Goal: Transaction & Acquisition: Book appointment/travel/reservation

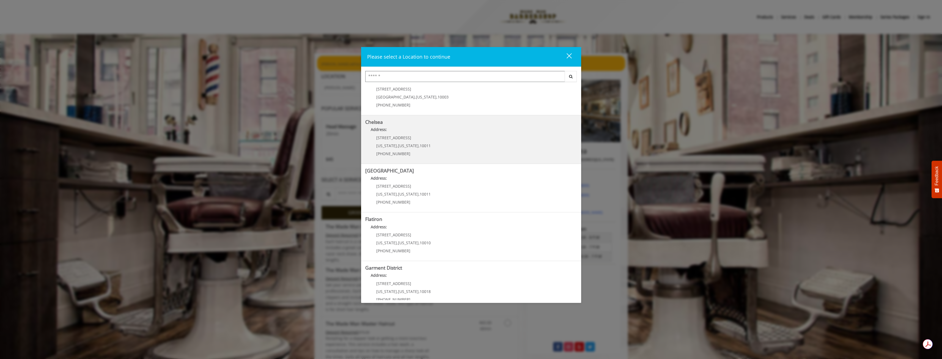
scroll to position [27, 0]
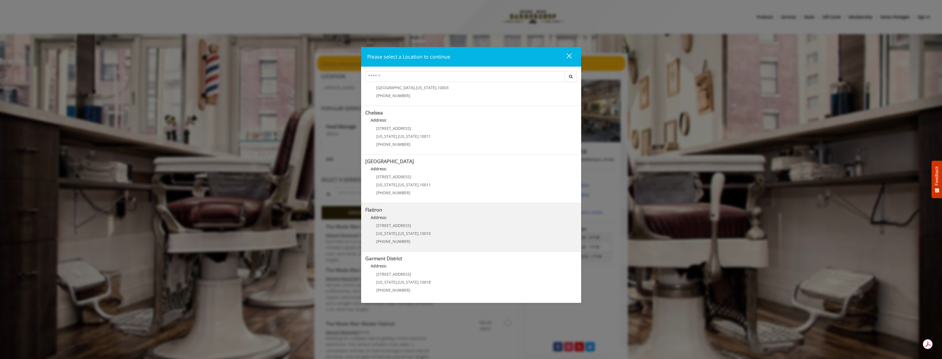
click at [467, 217] on "Address:" at bounding box center [471, 218] width 212 height 9
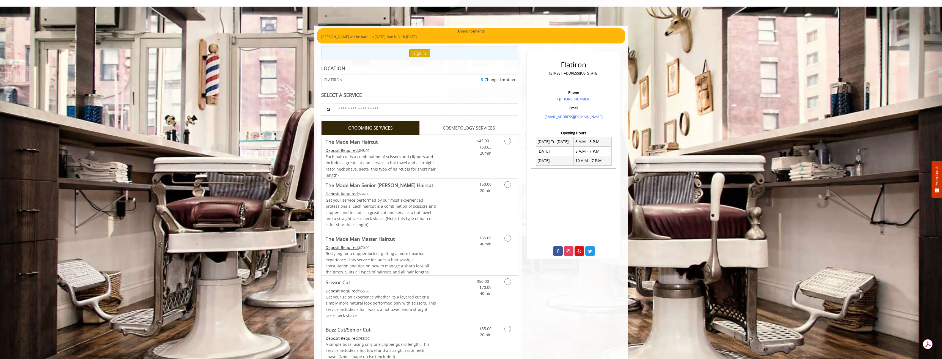
scroll to position [55, 0]
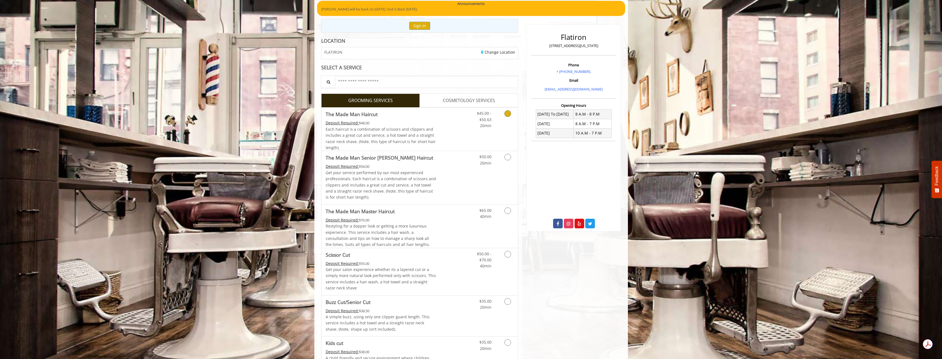
click at [440, 133] on link "Discounted Price" at bounding box center [452, 128] width 33 height 43
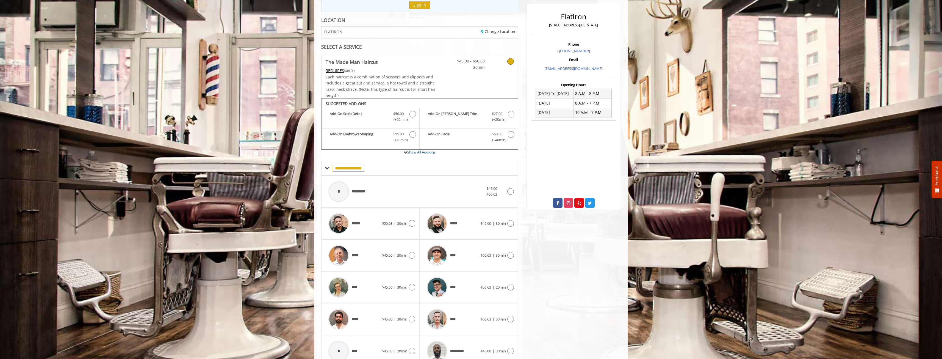
scroll to position [103, 0]
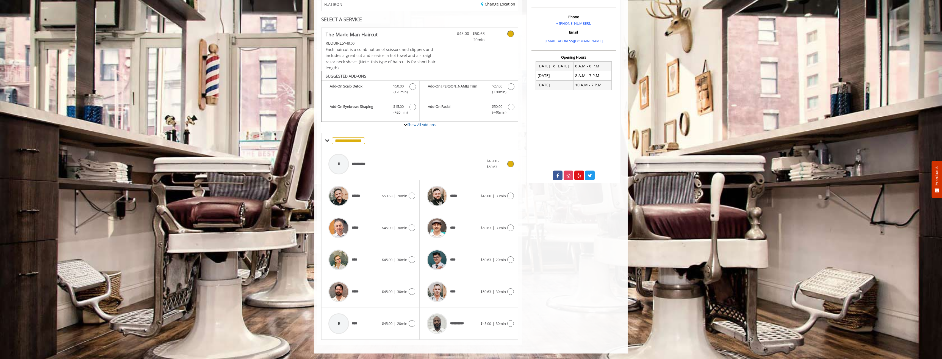
click at [512, 168] on div "$45.00 - $50.63" at bounding box center [500, 164] width 27 height 12
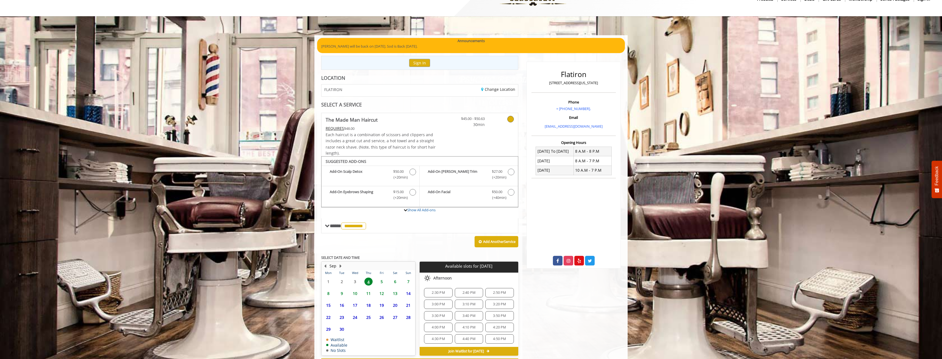
scroll to position [42, 0]
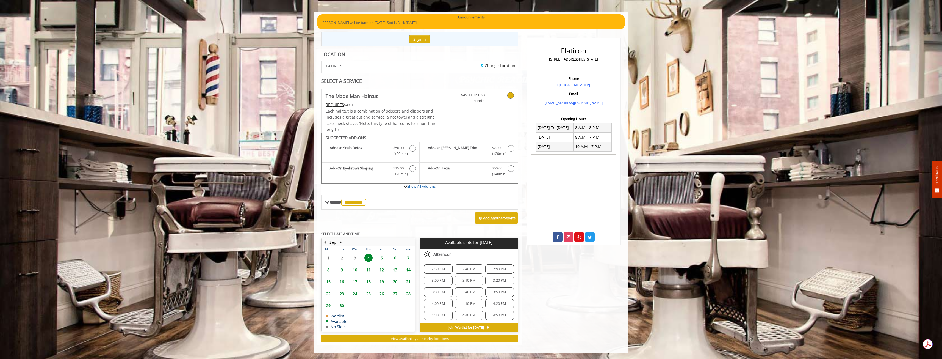
click at [432, 280] on span "3:00 PM" at bounding box center [438, 280] width 13 height 4
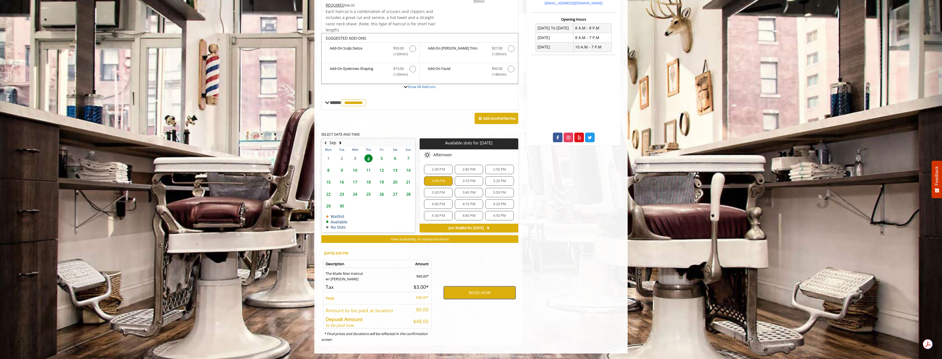
click at [464, 294] on button "BOOK NOW" at bounding box center [480, 292] width 72 height 13
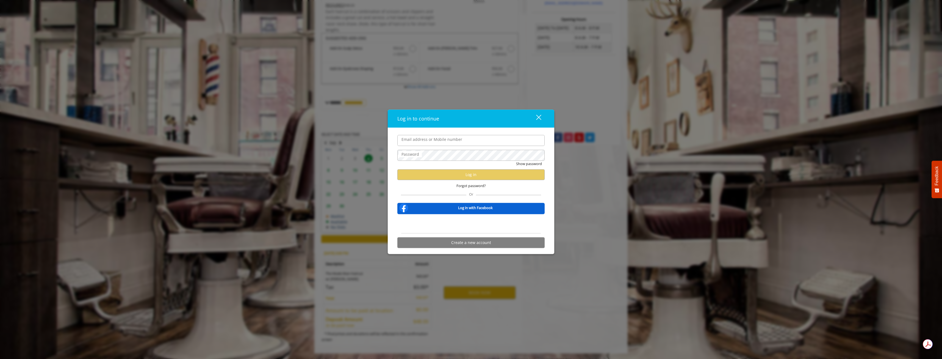
type input "**********"
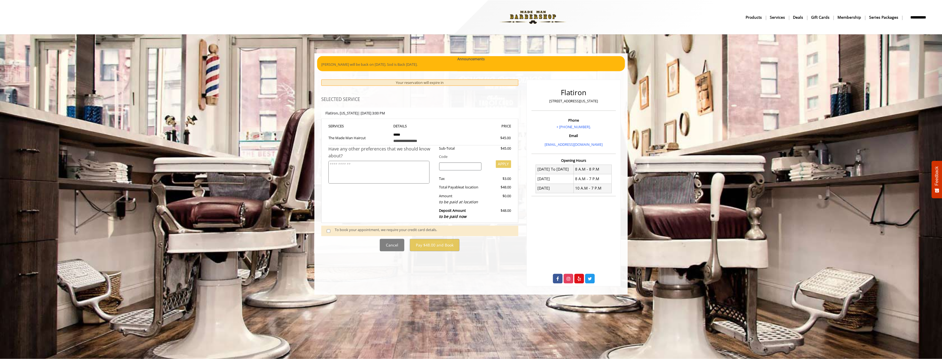
scroll to position [0, 0]
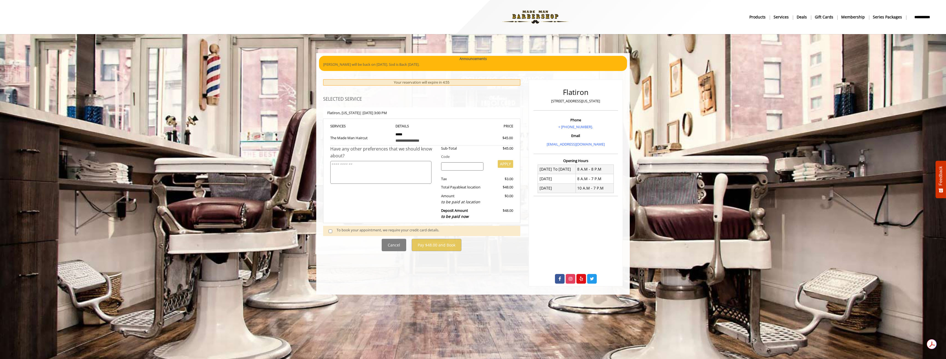
click at [330, 233] on span at bounding box center [332, 230] width 16 height 7
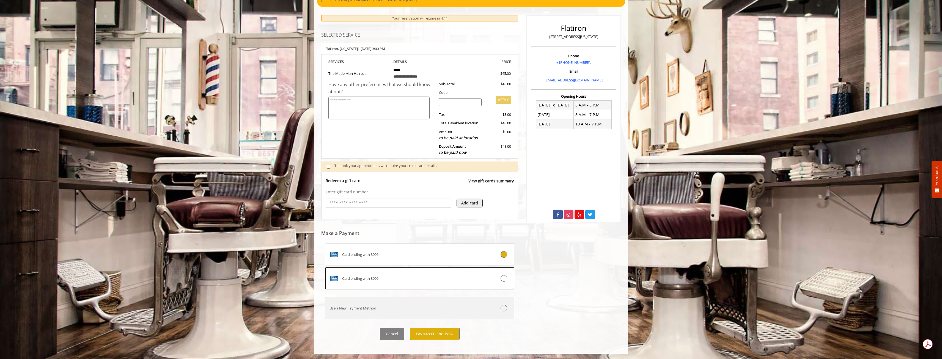
scroll to position [64, 0]
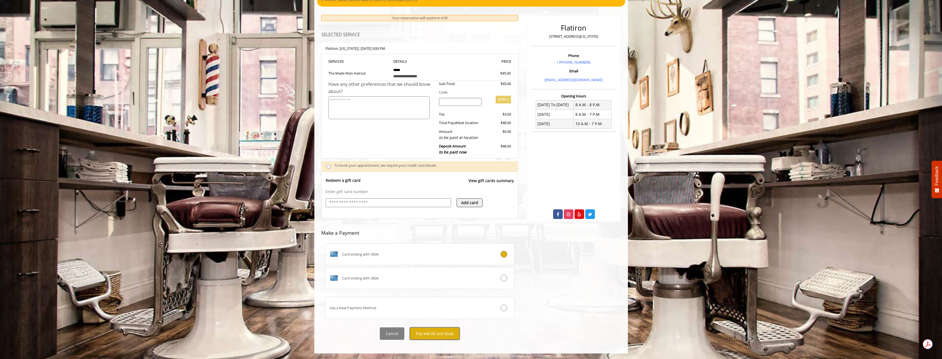
click at [454, 332] on button "Pay $48.00 and Book" at bounding box center [435, 333] width 50 height 12
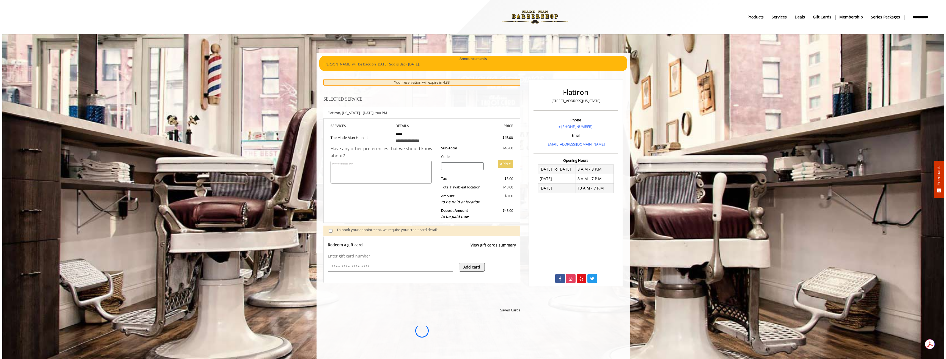
scroll to position [0, 0]
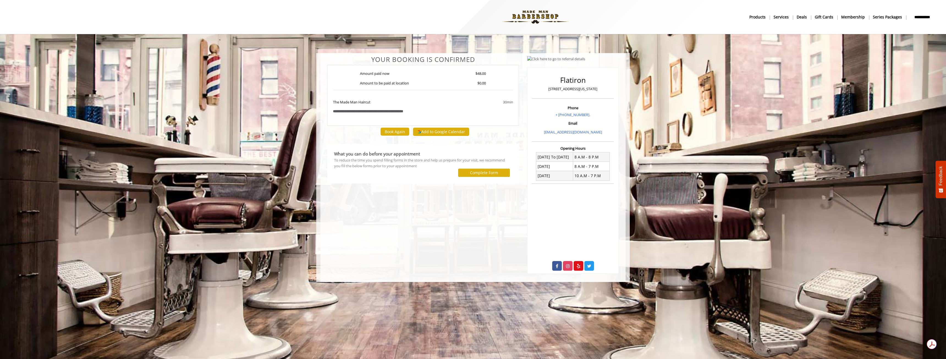
click at [714, 92] on body "**********" at bounding box center [473, 167] width 946 height 229
